Goal: Task Accomplishment & Management: Use online tool/utility

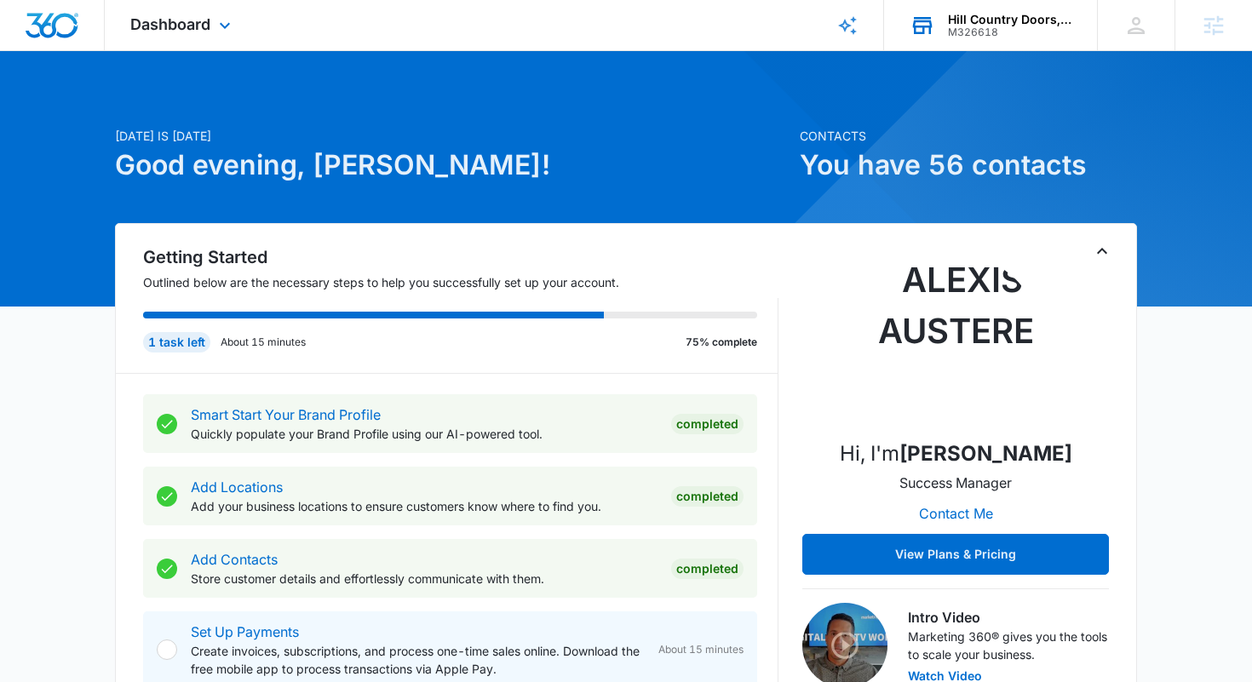
click at [983, 19] on div "Hill Country Doors, LLC" at bounding box center [1010, 20] width 124 height 14
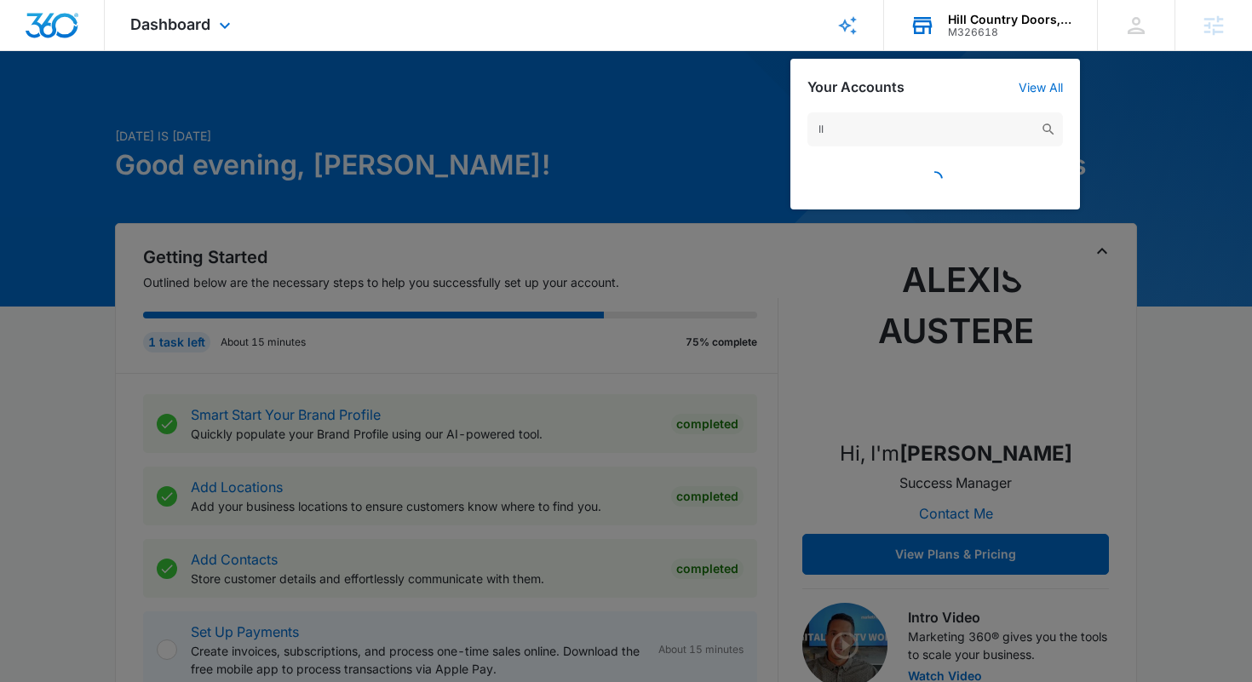
type input "I"
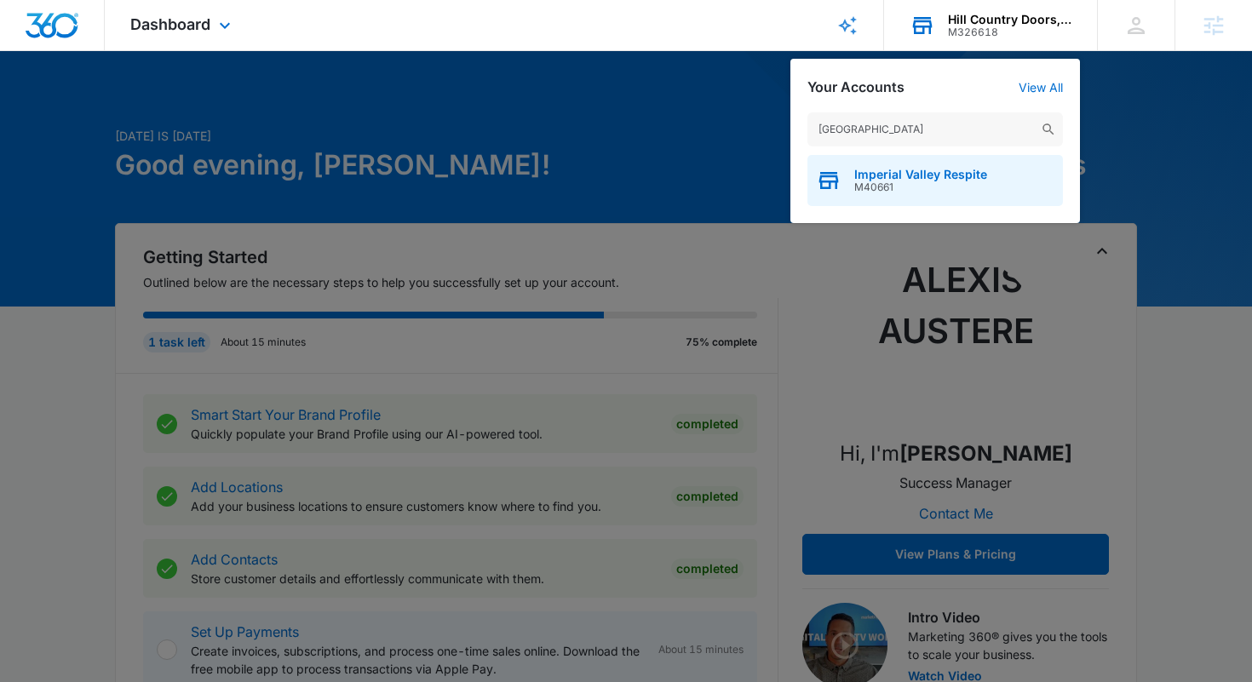
type input "[GEOGRAPHIC_DATA]"
click at [873, 182] on span "M40661" at bounding box center [921, 187] width 133 height 12
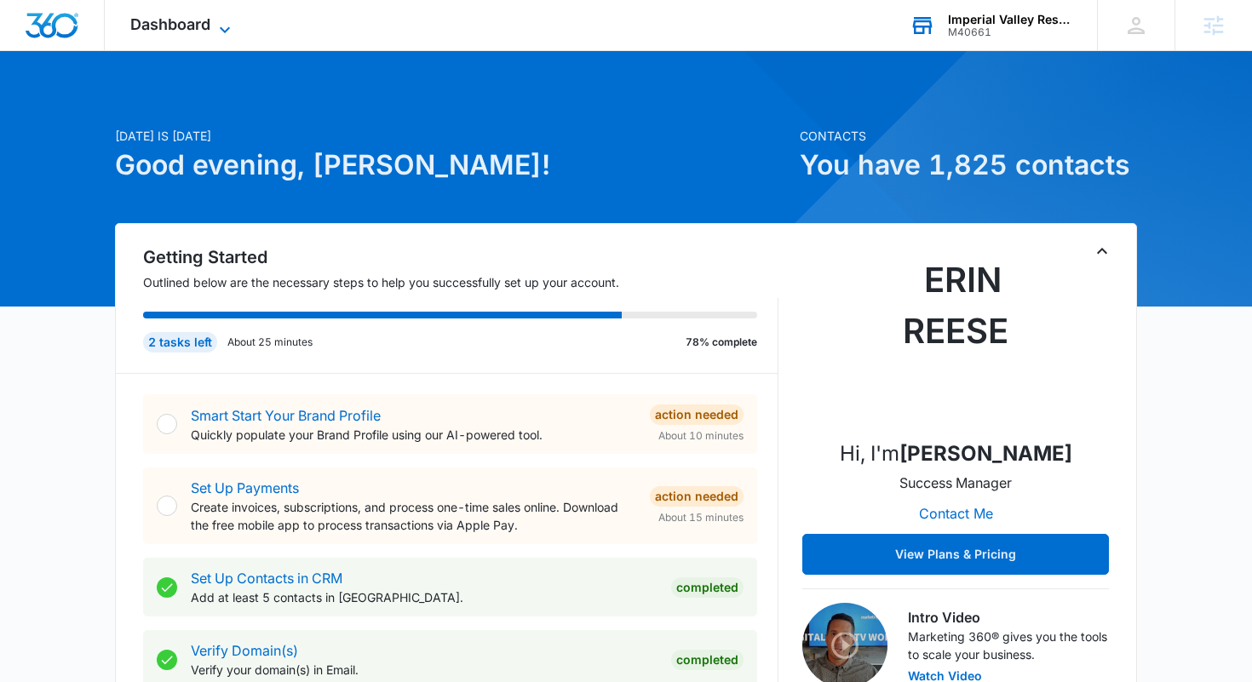
click at [202, 21] on span "Dashboard" at bounding box center [170, 24] width 80 height 18
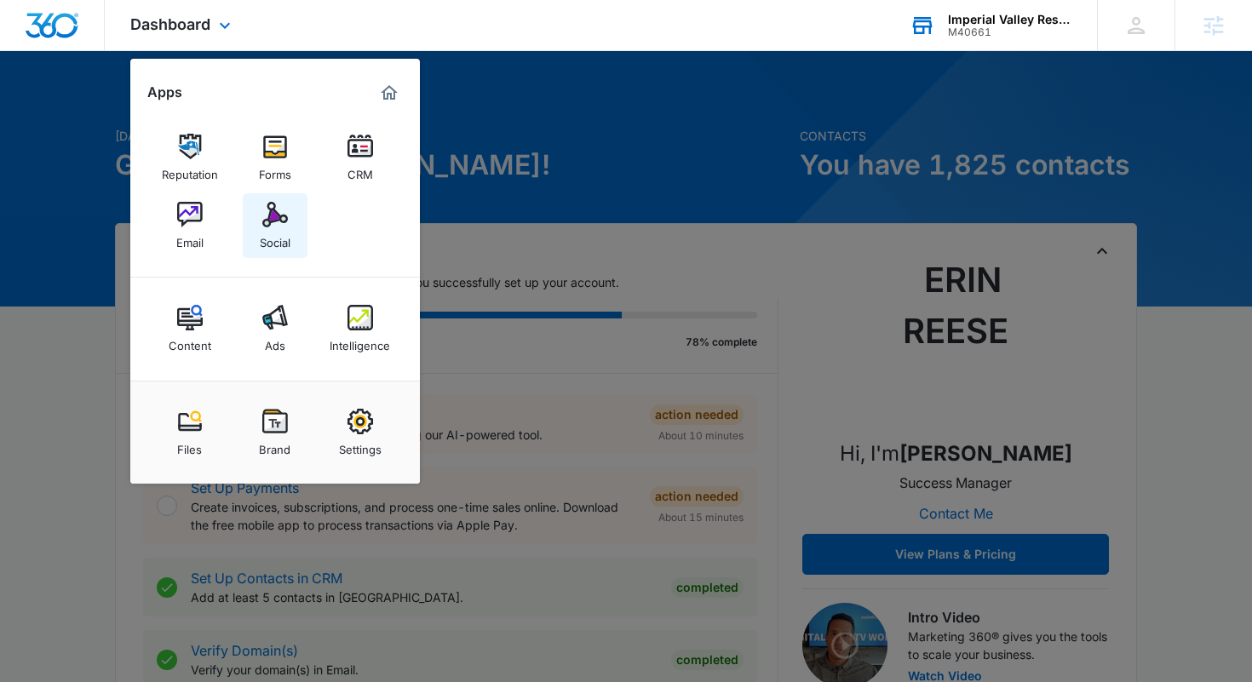
click at [275, 215] on img at bounding box center [275, 215] width 26 height 26
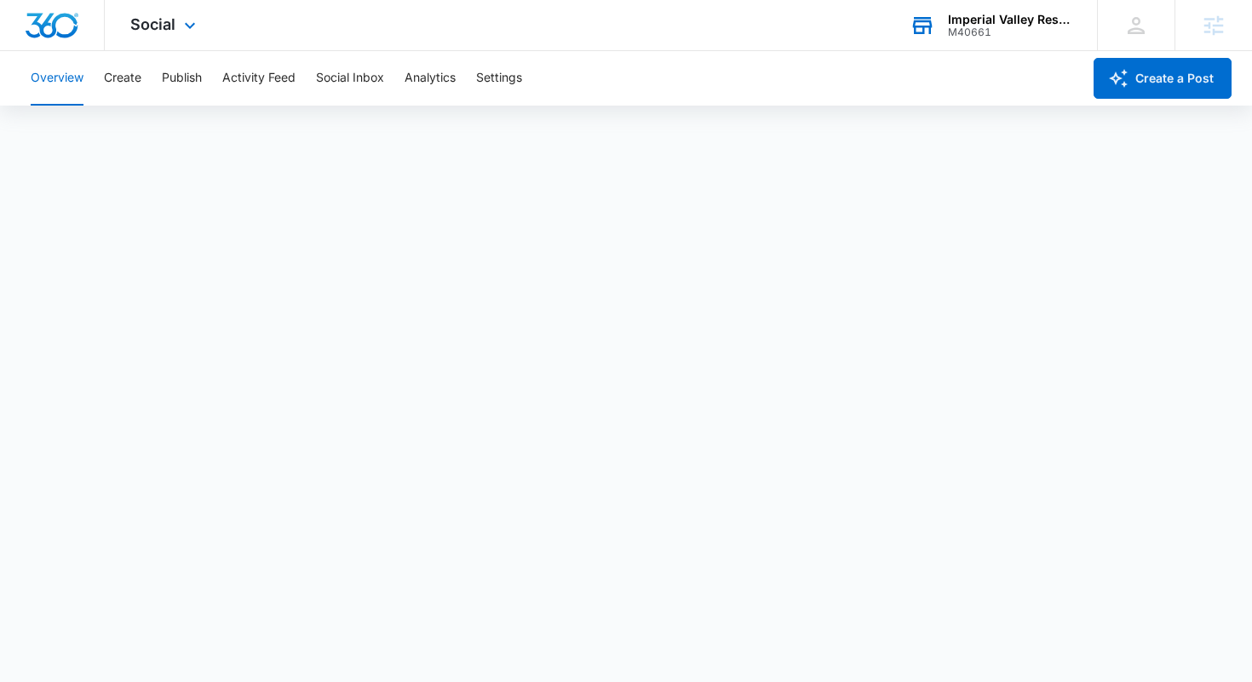
scroll to position [4, 0]
click at [171, 88] on button "Publish" at bounding box center [182, 78] width 40 height 55
click at [140, 81] on button "Create" at bounding box center [122, 78] width 37 height 55
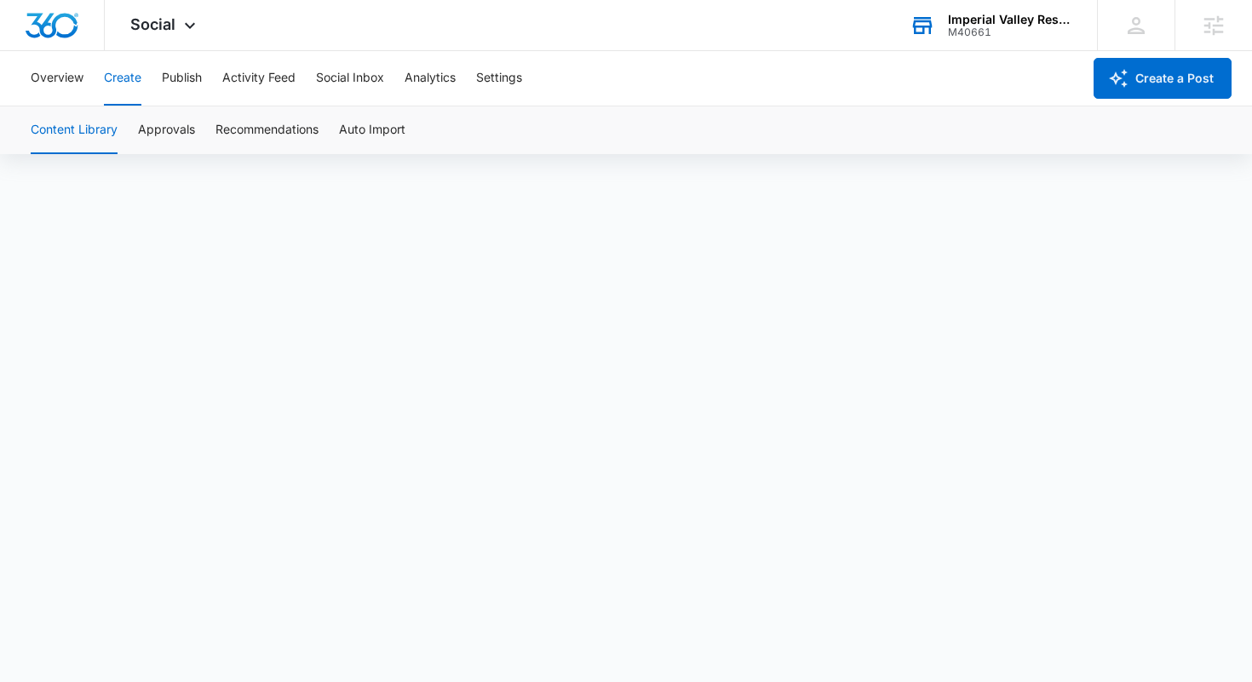
click at [155, 77] on div "Overview Create Publish Activity Feed Social Inbox Analytics Settings" at bounding box center [551, 78] width 1062 height 55
click at [176, 77] on button "Publish" at bounding box center [182, 78] width 40 height 55
click at [121, 71] on button "Create" at bounding box center [122, 78] width 37 height 55
